Goal: Find contact information: Find contact information

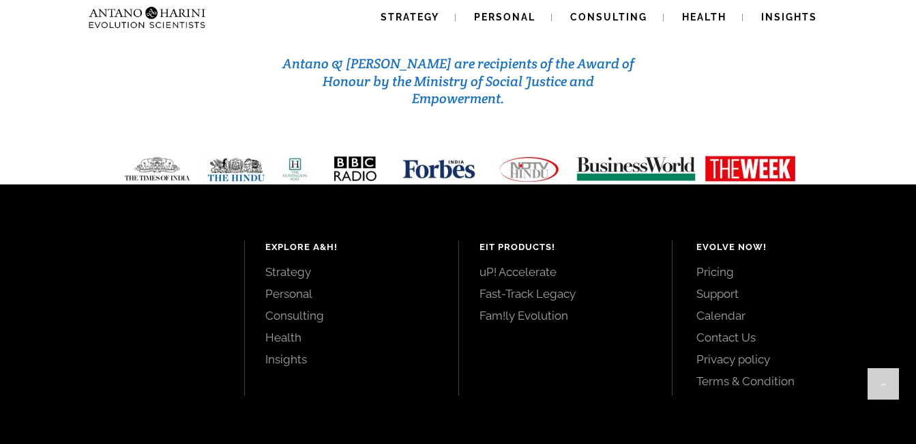
scroll to position [5853, 0]
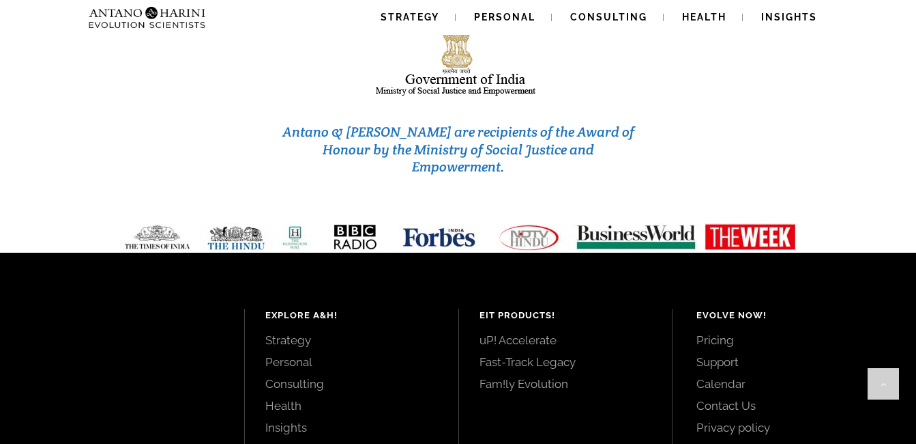
click at [741, 398] on link "Contact Us" at bounding box center [791, 405] width 189 height 15
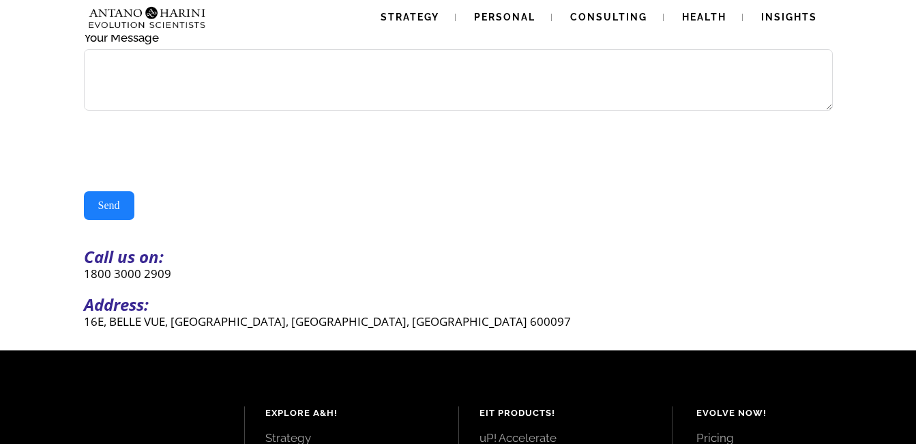
scroll to position [273, 0]
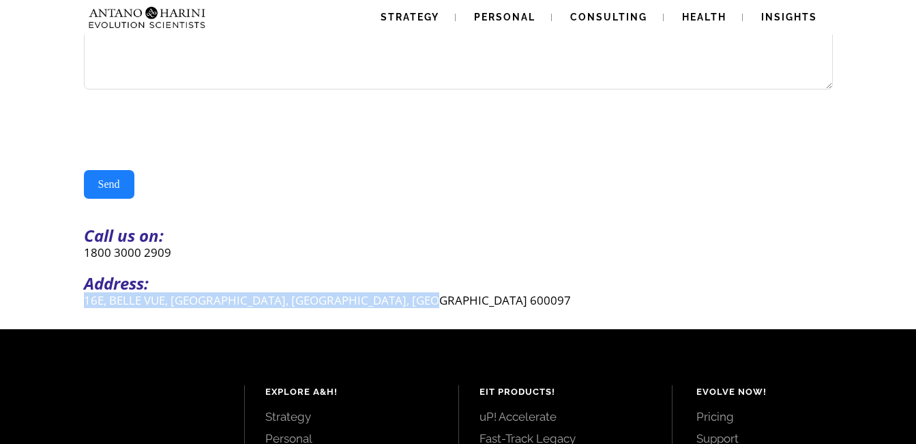
drag, startPoint x: 465, startPoint y: 308, endPoint x: 66, endPoint y: 306, distance: 398.5
click at [66, 306] on div "Send Message Contact Us(#23) Δ Name Email Mobile United States +1 United Kingdo…" at bounding box center [458, 28] width 916 height 602
copy p "16E, BELLE VUE, CASUARINA DRIVE, CHENNAI, TAMILNADU 600097"
